Goal: Find specific page/section: Find specific page/section

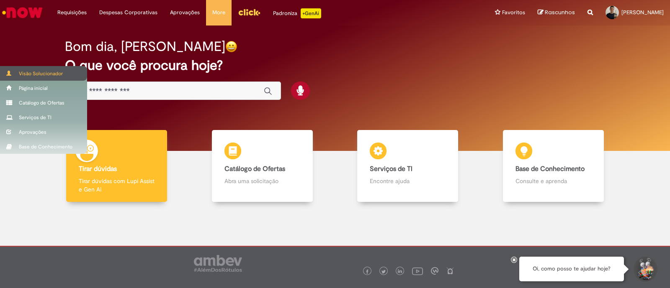
click at [27, 76] on div "Visão Solucionador" at bounding box center [43, 73] width 87 height 15
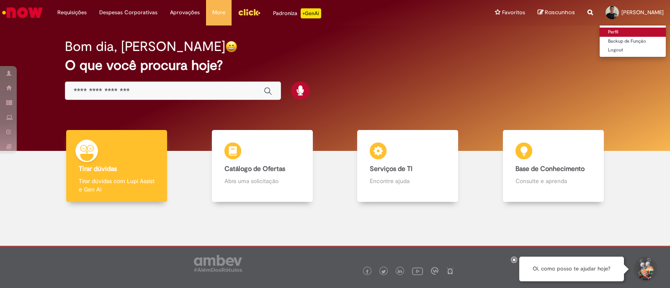
click at [599, 33] on link "Perfil" at bounding box center [632, 32] width 66 height 9
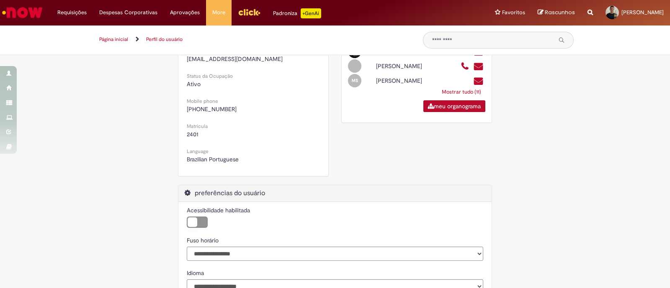
scroll to position [294, 0]
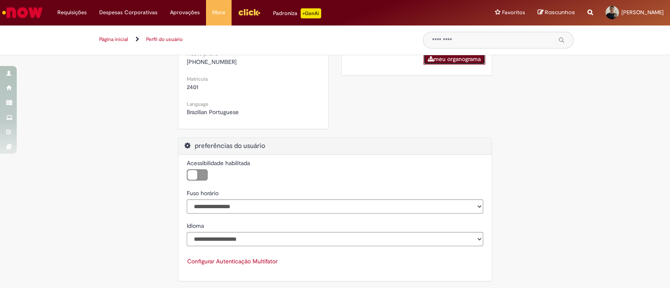
click at [461, 65] on link "meu organograma" at bounding box center [454, 59] width 62 height 12
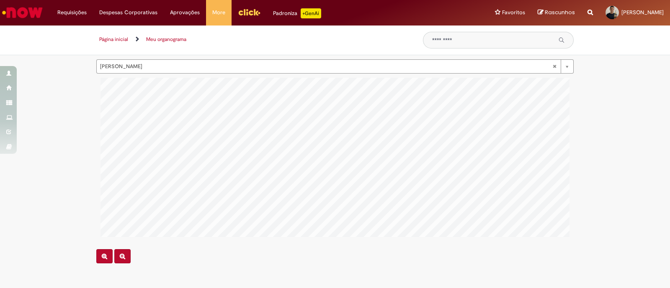
scroll to position [0, 893]
